Goal: Task Accomplishment & Management: Use online tool/utility

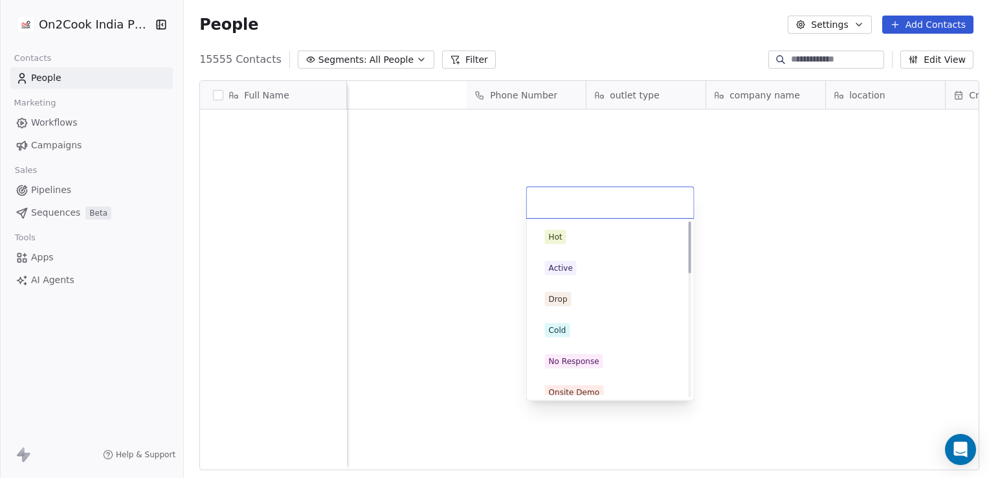
scroll to position [411, 801]
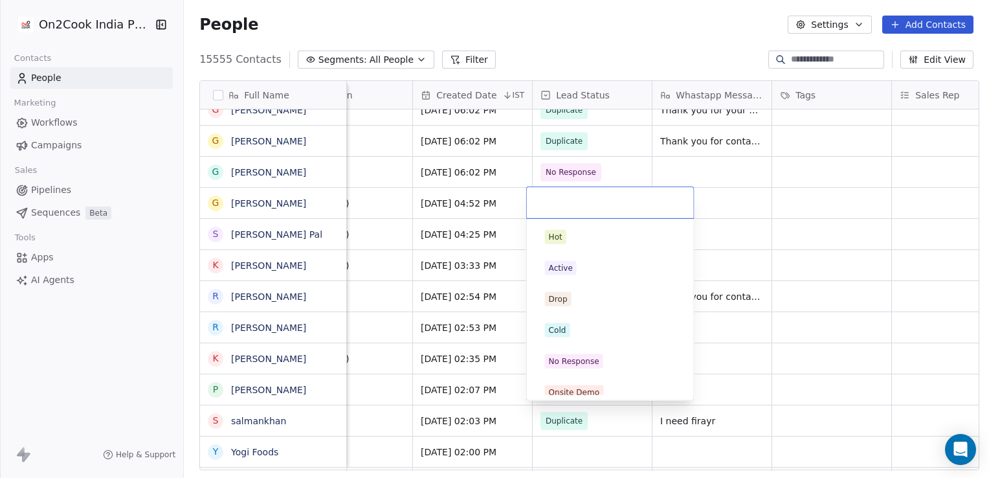
click at [394, 224] on html "On2Cook India Pvt. Ltd. Contacts People Marketing Workflows Campaigns Sales Pip…" at bounding box center [494, 239] width 989 height 478
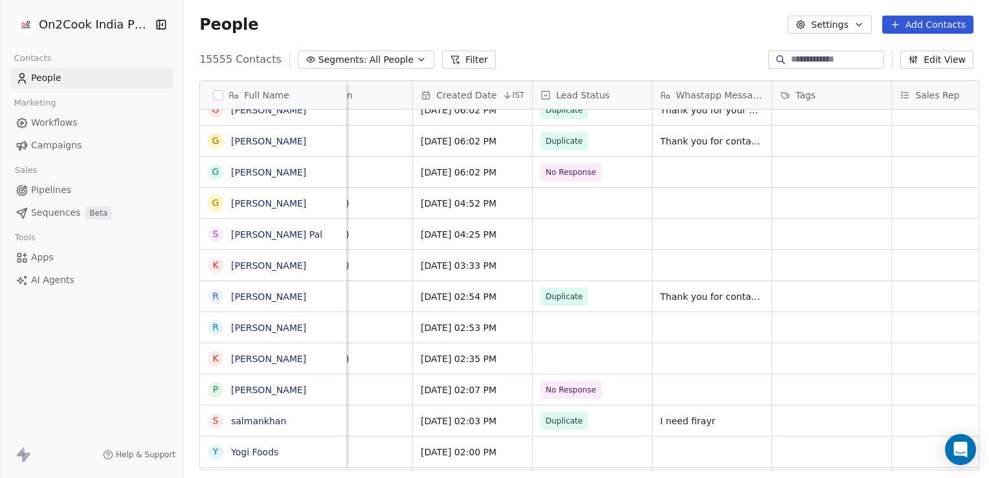
click at [78, 132] on link "Workflows" at bounding box center [91, 122] width 163 height 21
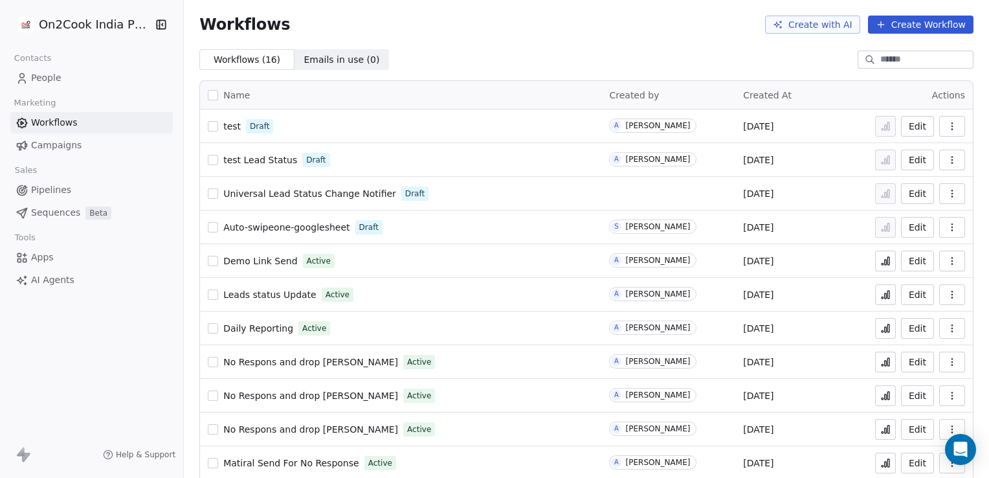
click at [275, 229] on span "Auto-swipeone-googlesheet" at bounding box center [286, 227] width 126 height 10
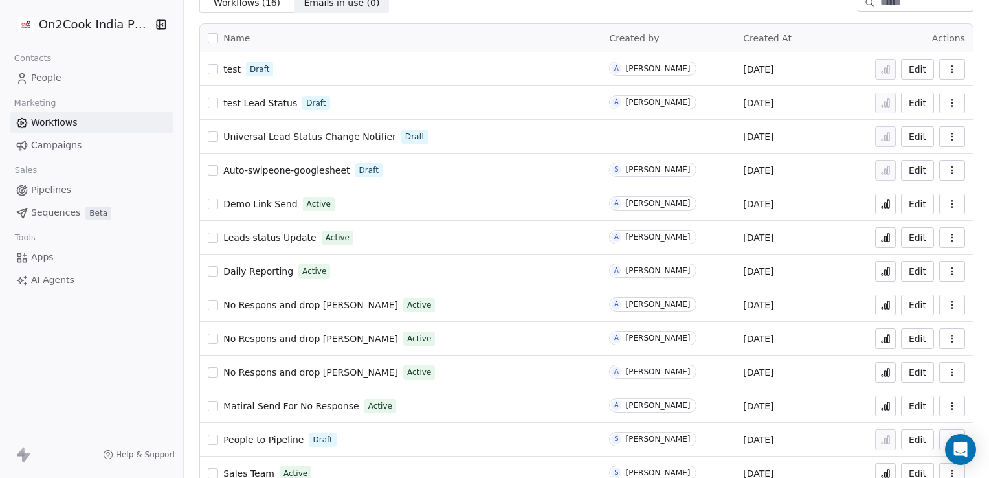
scroll to position [93, 0]
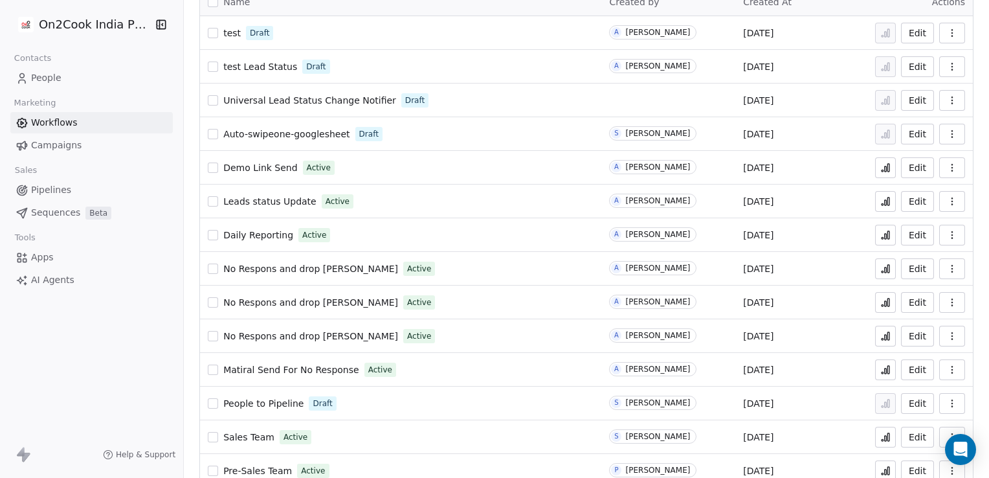
click at [289, 336] on span "No Respons and drop [PERSON_NAME]" at bounding box center [310, 336] width 175 height 10
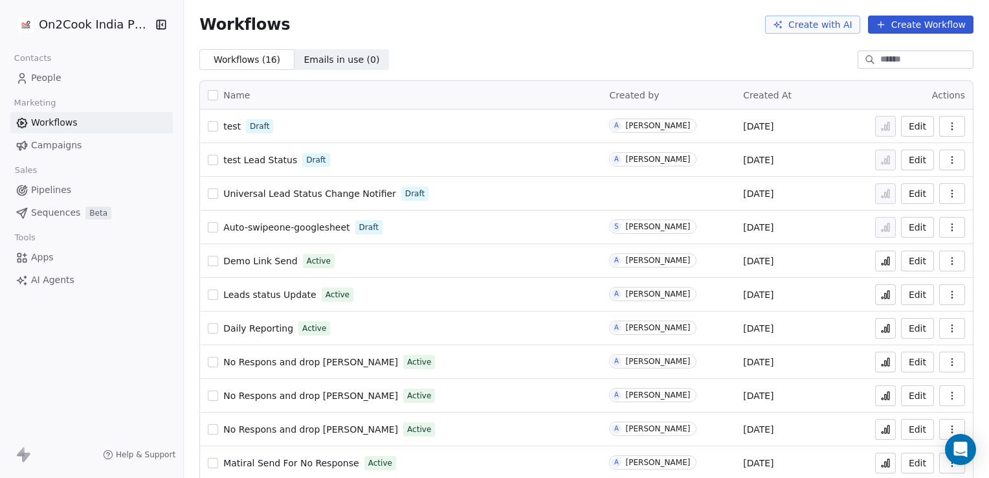
click at [271, 162] on span "test Lead Status" at bounding box center [260, 160] width 74 height 10
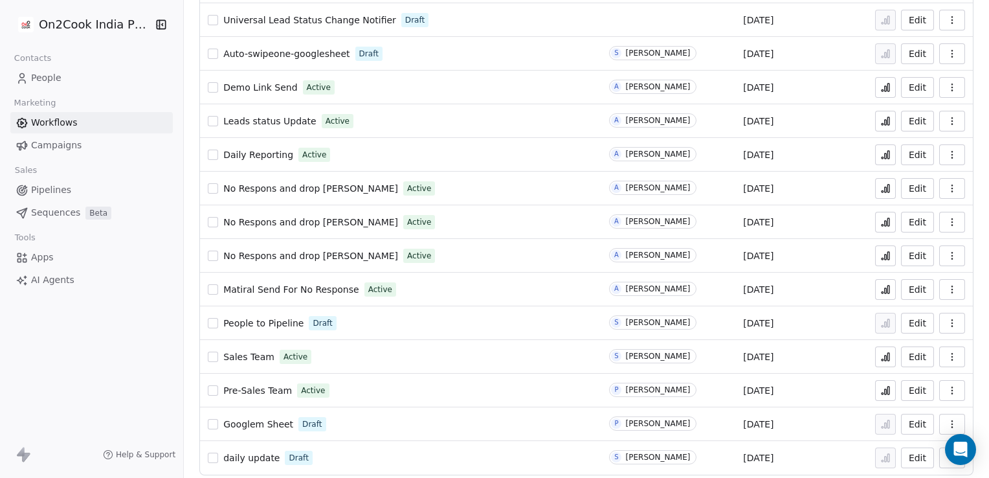
scroll to position [181, 0]
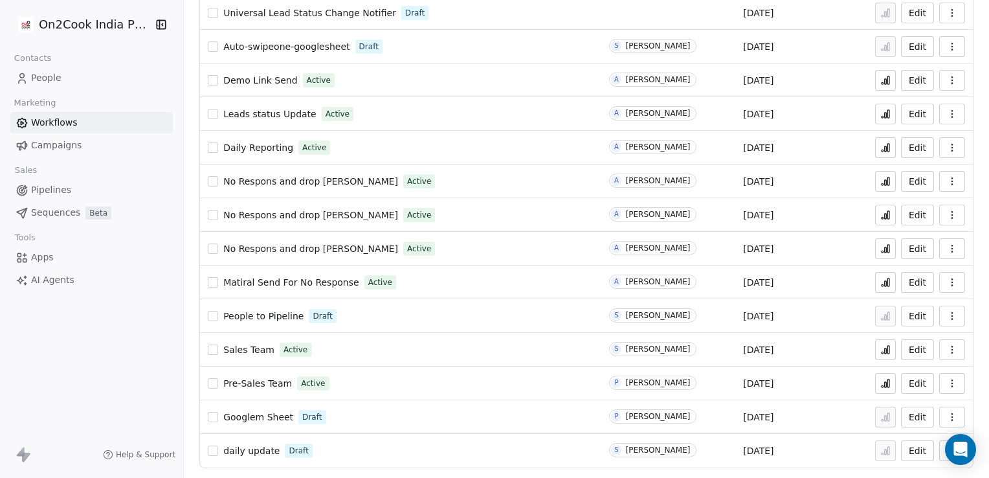
click at [283, 110] on span "Leads status Update" at bounding box center [269, 114] width 93 height 10
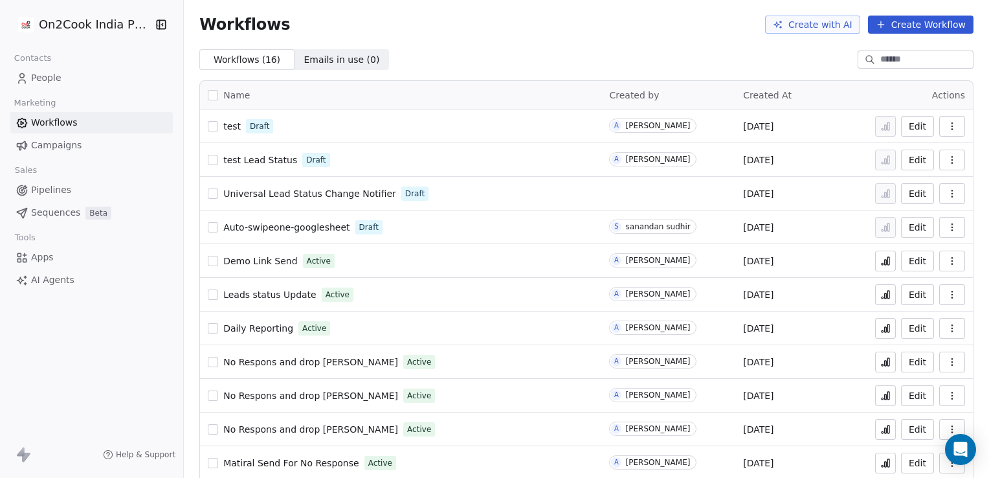
click at [260, 326] on span "Daily Reporting" at bounding box center [258, 328] width 70 height 10
